Goal: Task Accomplishment & Management: Use online tool/utility

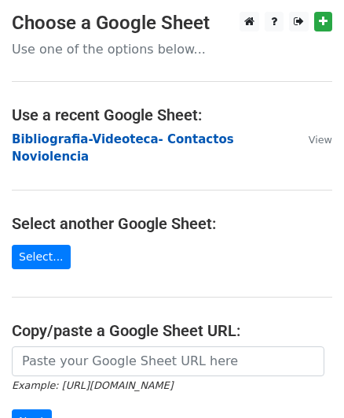
click at [171, 141] on strong "Bibliografia-Videoteca- Contactos Noviolencia" at bounding box center [123, 148] width 223 height 32
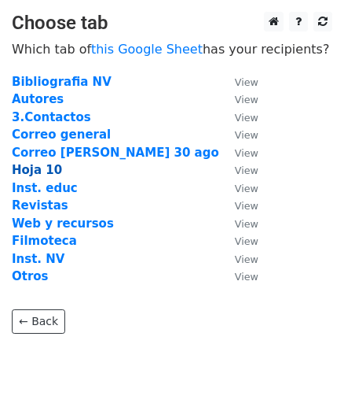
click at [51, 172] on strong "Hoja 10" at bounding box center [37, 170] width 50 height 14
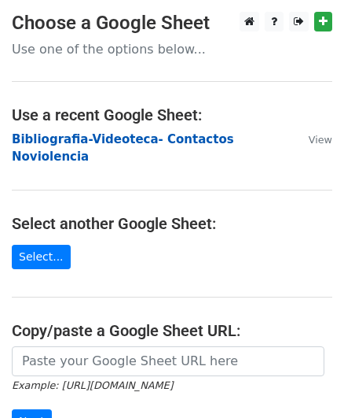
click at [234, 138] on strong "Bibliografia-Videoteca- Contactos Noviolencia" at bounding box center [123, 148] width 223 height 32
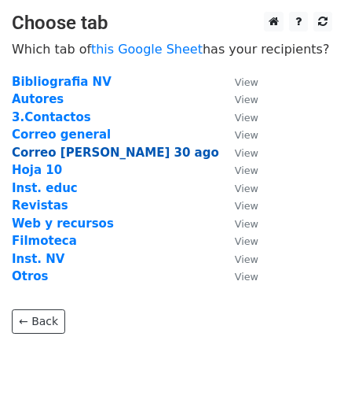
click at [98, 155] on strong "Correo [PERSON_NAME] 30 ago" at bounding box center [116, 152] width 208 height 14
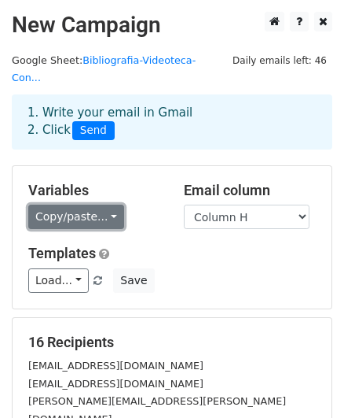
click at [105, 204] on link "Copy/paste..." at bounding box center [76, 216] width 96 height 24
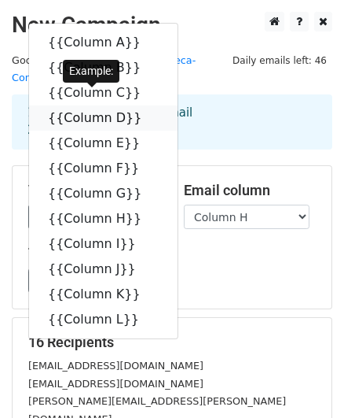
drag, startPoint x: 131, startPoint y: 103, endPoint x: 90, endPoint y: 107, distance: 40.3
click at [146, 111] on icon at bounding box center [152, 117] width 13 height 13
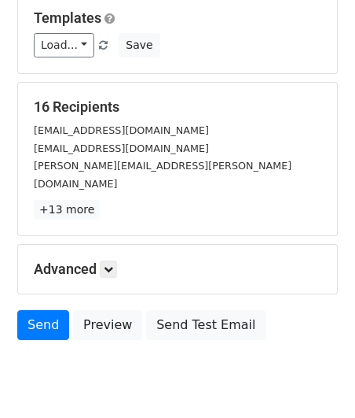
scroll to position [237, 0]
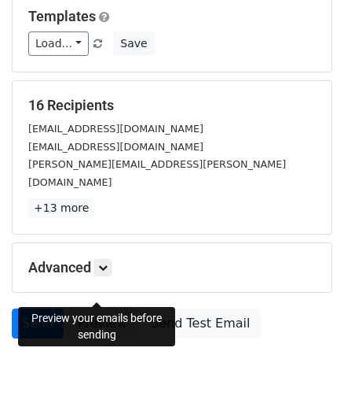
click at [103, 308] on link "Preview" at bounding box center [102, 323] width 69 height 30
click at [89, 308] on link "Preview" at bounding box center [102, 323] width 69 height 30
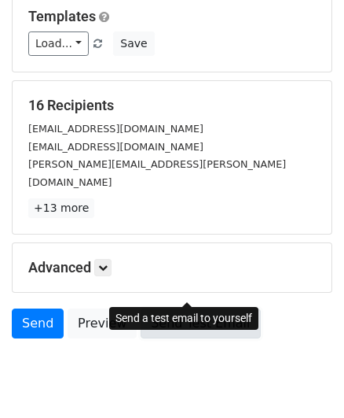
click at [148, 308] on link "Send Test Email" at bounding box center [201, 323] width 120 height 30
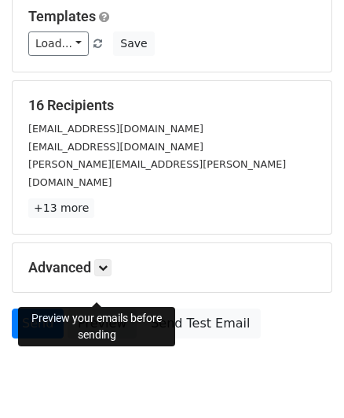
click at [107, 308] on link "Preview" at bounding box center [102, 323] width 69 height 30
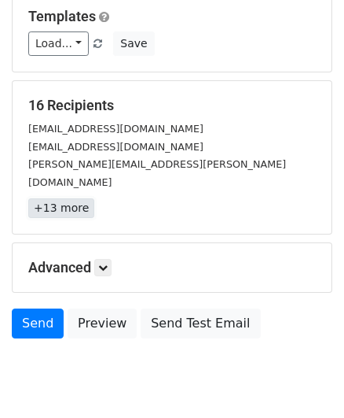
click at [71, 198] on link "+13 more" at bounding box center [61, 208] width 66 height 20
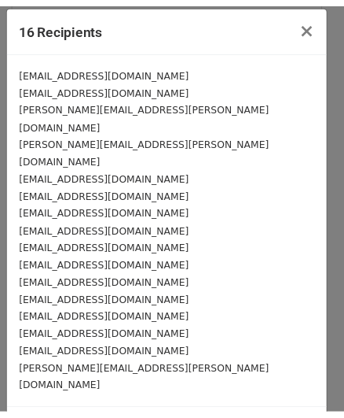
scroll to position [0, 0]
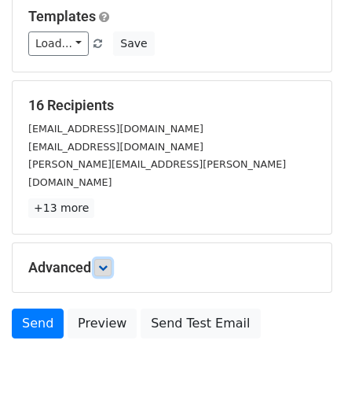
click at [107, 263] on icon at bounding box center [102, 267] width 9 height 9
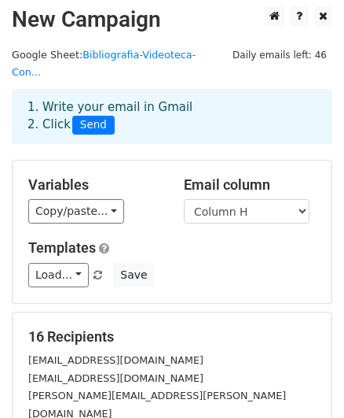
scroll to position [8, 0]
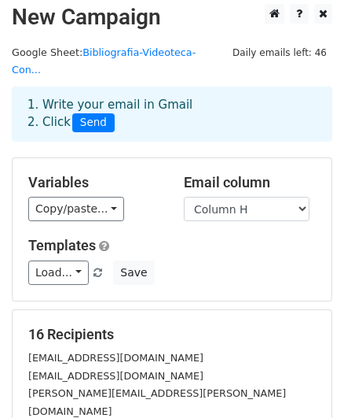
click at [179, 50] on main "New Campaign Daily emails left: 46 Google Sheet: Bibliografia-Videoteca- Con...…" at bounding box center [172, 367] width 344 height 726
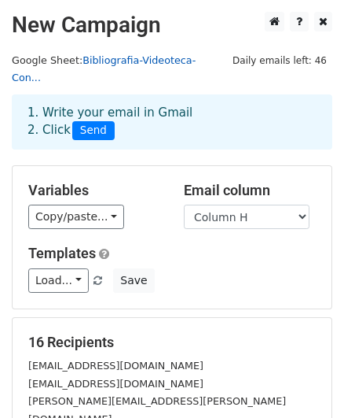
click at [172, 59] on link "Bibliografia-Videoteca- Con..." at bounding box center [104, 69] width 184 height 30
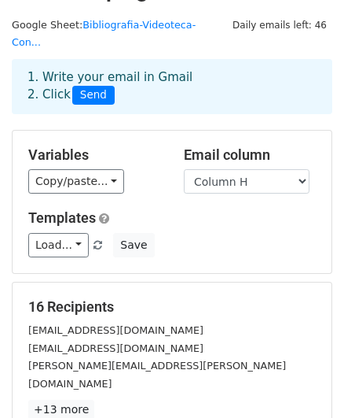
scroll to position [79, 0]
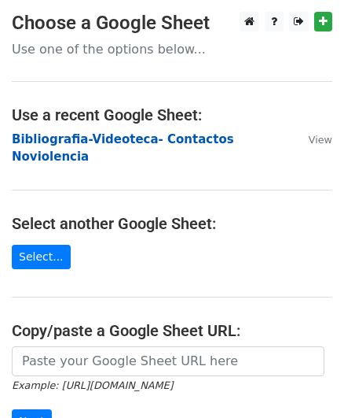
click at [210, 139] on strong "Bibliografia-Videoteca- Contactos Noviolencia" at bounding box center [123, 148] width 223 height 32
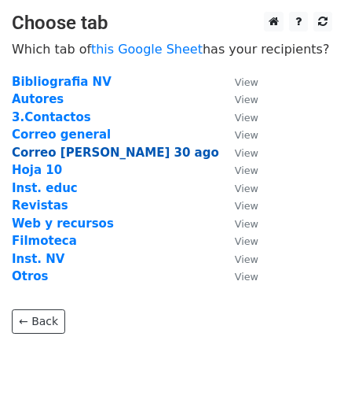
click at [113, 155] on strong "Correo [PERSON_NAME] 30 ago" at bounding box center [116, 152] width 208 height 14
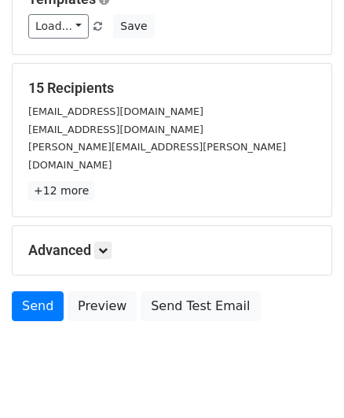
scroll to position [255, 0]
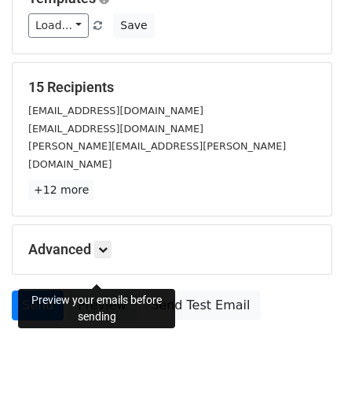
click at [112, 290] on link "Preview" at bounding box center [102, 305] width 69 height 30
click at [86, 290] on link "Preview" at bounding box center [102, 305] width 69 height 30
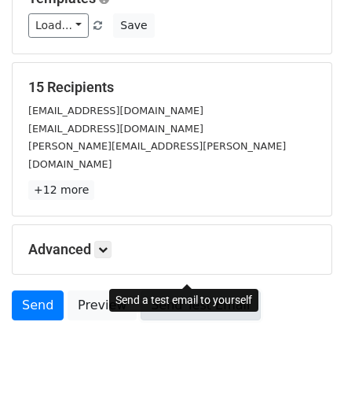
click at [175, 290] on link "Send Test Email" at bounding box center [201, 305] width 120 height 30
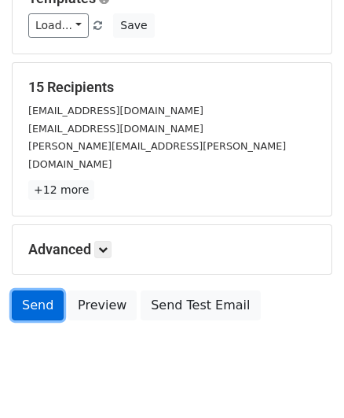
click at [27, 290] on link "Send" at bounding box center [38, 305] width 52 height 30
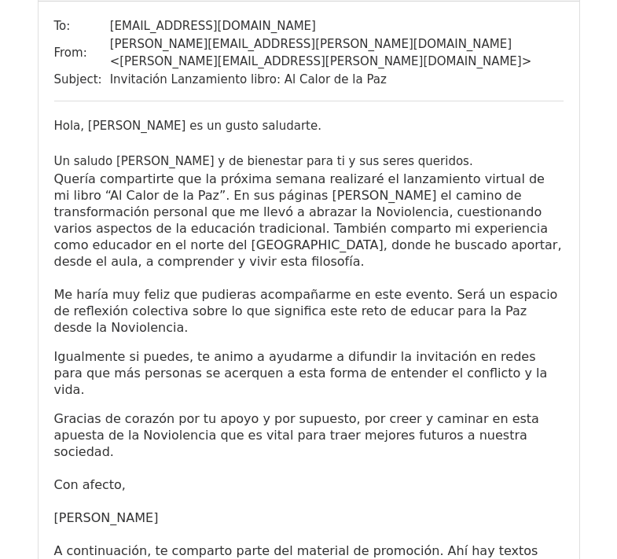
scroll to position [1125, 0]
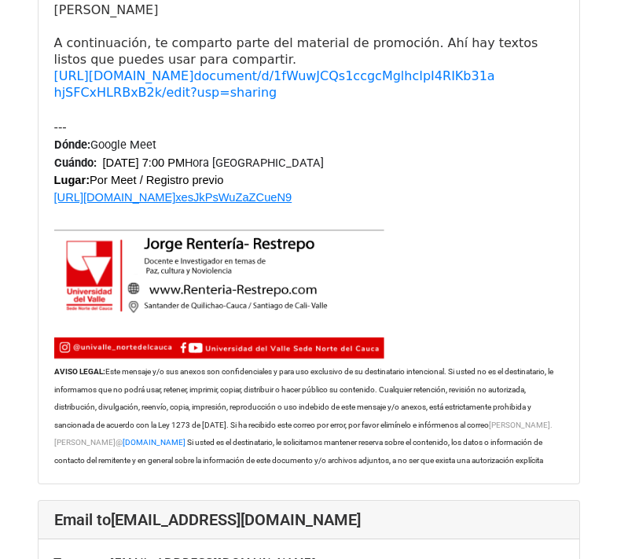
scroll to position [3870, 0]
